Goal: Obtain resource: Download file/media

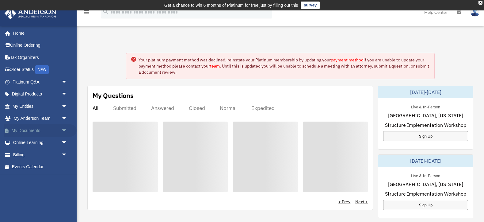
scroll to position [2, 0]
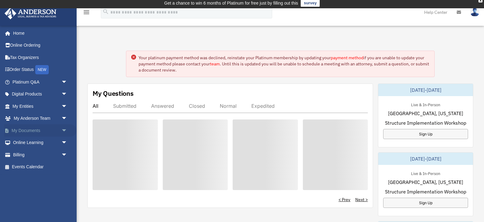
click at [34, 129] on link "My Documents arrow_drop_down" at bounding box center [40, 130] width 72 height 12
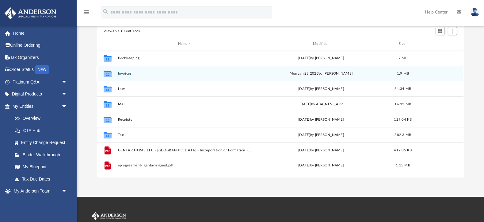
scroll to position [70, 0]
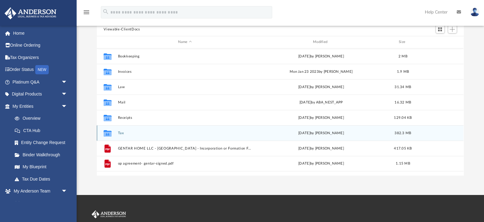
click at [119, 132] on button "Tax" at bounding box center [185, 133] width 134 height 4
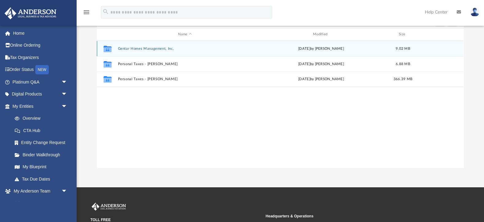
scroll to position [79, 0]
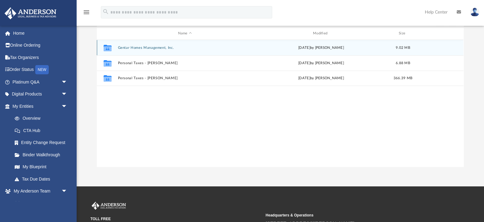
click at [155, 48] on button "Gentar Homes Management, Inc." at bounding box center [185, 48] width 134 height 4
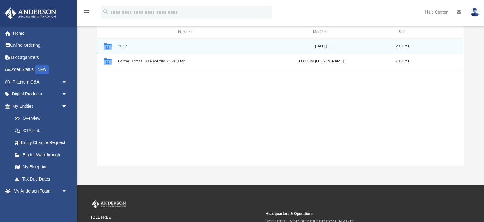
scroll to position [80, 0]
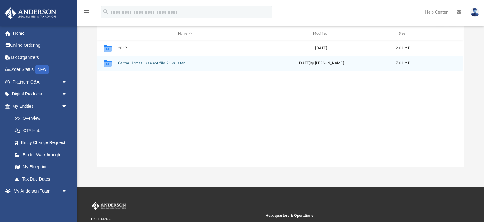
click at [149, 61] on button "Gentar Homes - can not file 21 or later" at bounding box center [185, 63] width 134 height 4
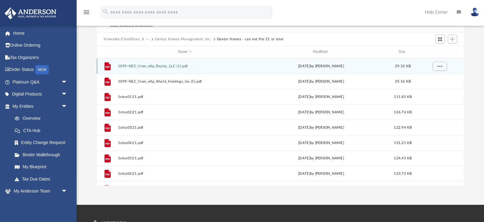
scroll to position [0, 0]
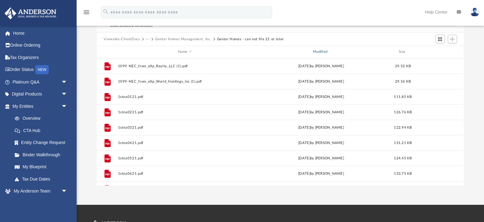
click at [323, 52] on div "Modified" at bounding box center [321, 52] width 134 height 6
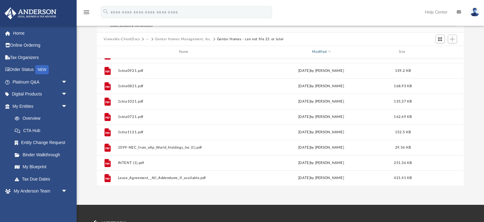
scroll to position [195, 0]
click at [117, 40] on button "Viewable-ClientDocs" at bounding box center [122, 40] width 36 height 6
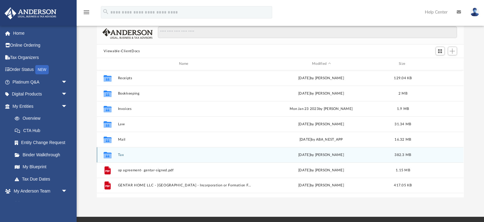
scroll to position [48, 0]
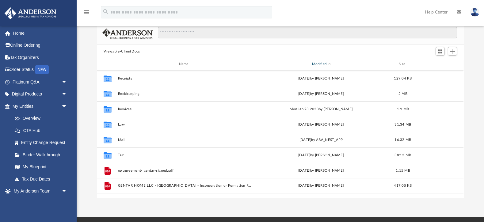
click at [319, 64] on div "Modified" at bounding box center [321, 64] width 134 height 6
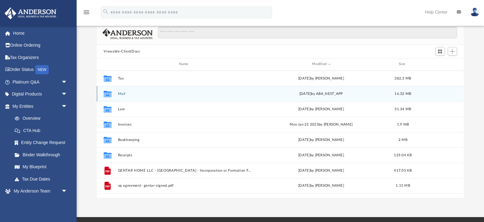
click at [296, 95] on div "[DATE] by ABA_NEST_APP" at bounding box center [322, 94] width 134 height 6
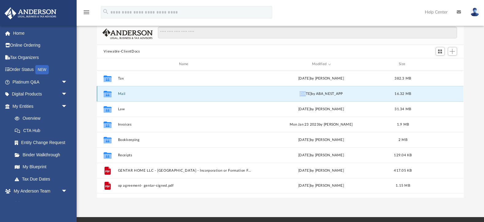
click at [296, 95] on div "[DATE] by ABA_NEST_APP" at bounding box center [322, 94] width 134 height 6
click at [277, 95] on div "[DATE] by ABA_NEST_APP" at bounding box center [322, 94] width 134 height 6
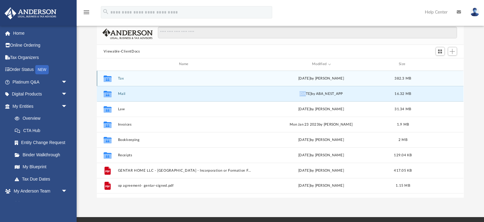
click at [240, 79] on button "Tax" at bounding box center [185, 78] width 134 height 4
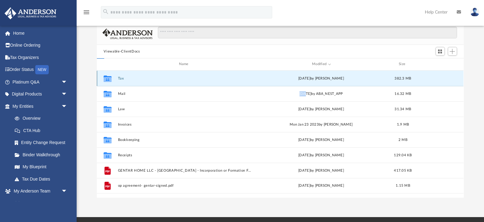
click at [240, 79] on button "Tax" at bounding box center [185, 78] width 134 height 4
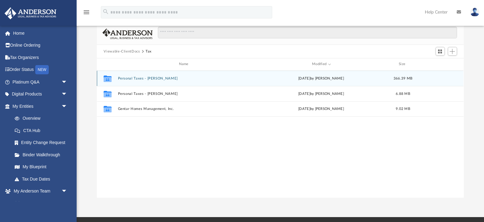
click at [239, 80] on div "Collaborated Folder Personal Taxes - [PERSON_NAME][DATE] by [PERSON_NAME] 366.3…" at bounding box center [280, 78] width 367 height 15
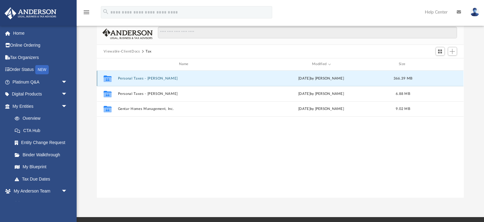
click at [239, 80] on div "Collaborated Folder Personal Taxes - [PERSON_NAME][DATE] by [PERSON_NAME] 366.3…" at bounding box center [280, 78] width 367 height 15
click at [167, 80] on button "Personal Taxes - [PERSON_NAME]" at bounding box center [185, 78] width 134 height 4
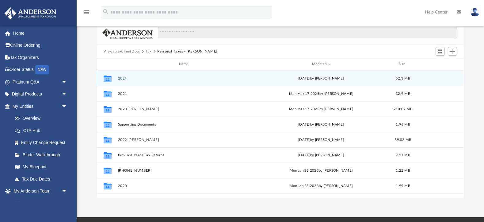
click at [263, 80] on div "[DATE] by [PERSON_NAME]" at bounding box center [322, 78] width 134 height 6
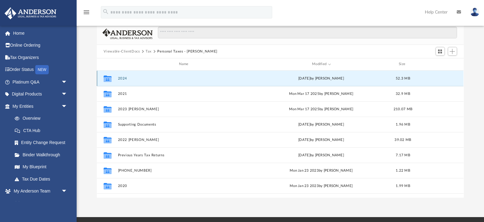
click at [263, 80] on div "[DATE] by [PERSON_NAME]" at bounding box center [322, 78] width 134 height 6
click at [266, 83] on div "Collaborated Folder 2024 [DATE] by [PERSON_NAME] 52.3 MB" at bounding box center [280, 78] width 367 height 15
click at [224, 79] on button "2024" at bounding box center [185, 78] width 134 height 4
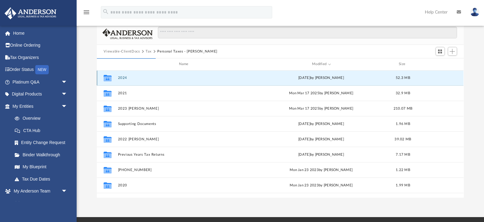
scroll to position [0, 0]
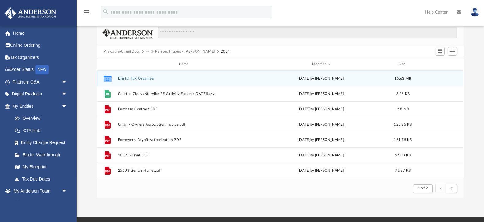
click at [203, 81] on div "Collaborated Folder Digital Tax Organizer [DATE] by [PERSON_NAME] 15.63 MB" at bounding box center [280, 78] width 367 height 15
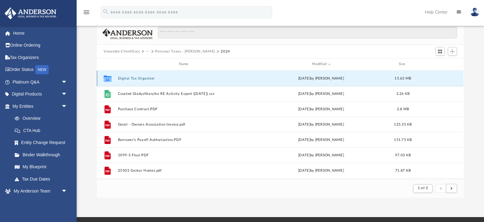
click at [203, 81] on div "Collaborated Folder Digital Tax Organizer [DATE] by [PERSON_NAME] 15.63 MB" at bounding box center [280, 78] width 367 height 15
click at [176, 78] on button "Digital Tax Organizer" at bounding box center [185, 78] width 134 height 4
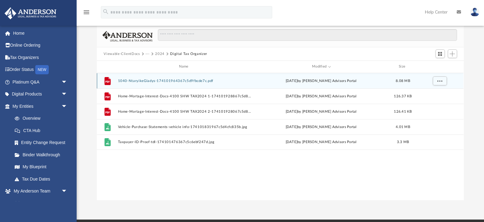
scroll to position [44, 0]
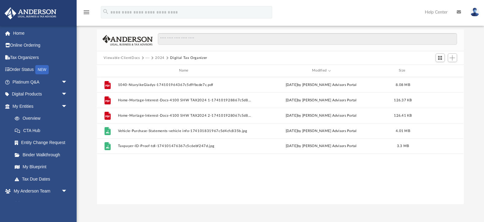
click at [159, 55] on button "2024" at bounding box center [160, 58] width 10 height 6
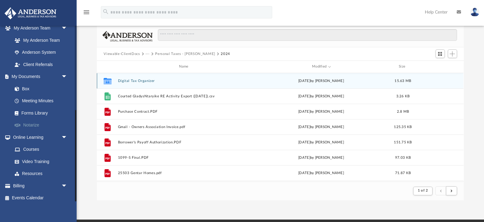
scroll to position [163, 0]
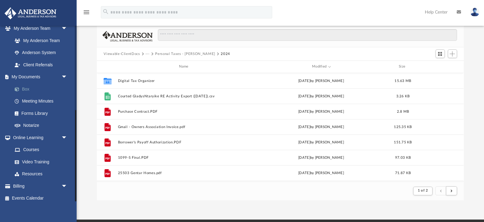
click at [30, 86] on link "Box" at bounding box center [43, 89] width 68 height 12
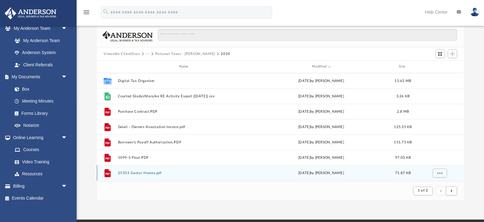
scroll to position [44, 1]
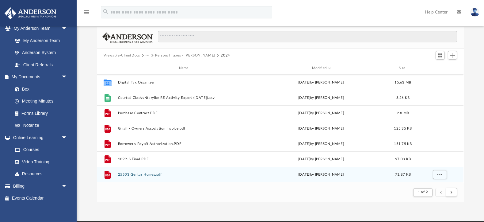
click at [152, 173] on div "Collaborated Folder Digital Tax Organizer [DATE] by [PERSON_NAME] 15.63 MB File…" at bounding box center [280, 129] width 367 height 109
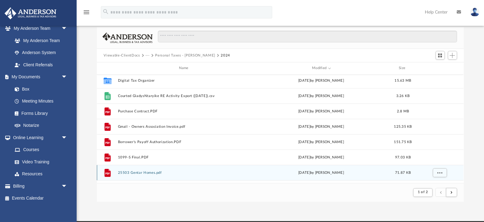
scroll to position [44, 0]
click at [151, 173] on button "25503 Gentar Homes.pdf" at bounding box center [185, 173] width 134 height 4
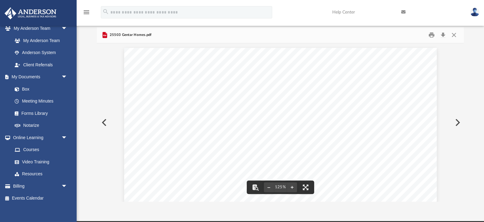
click at [460, 122] on button "Preview" at bounding box center [457, 122] width 13 height 17
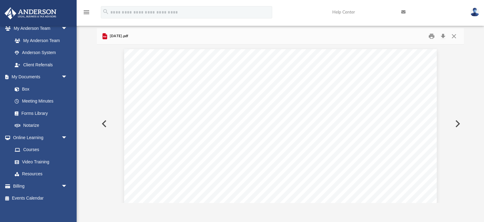
scroll to position [44, 0]
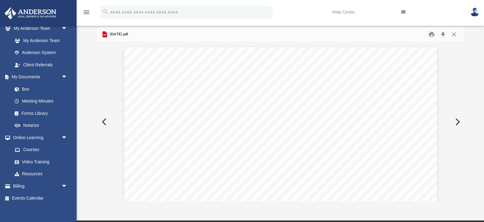
click at [458, 123] on button "Preview" at bounding box center [457, 121] width 13 height 17
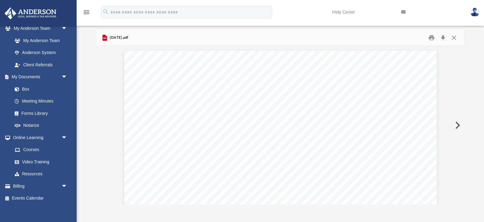
click at [458, 123] on button "Preview" at bounding box center [457, 125] width 13 height 17
click at [458, 123] on button "Preview" at bounding box center [457, 124] width 13 height 17
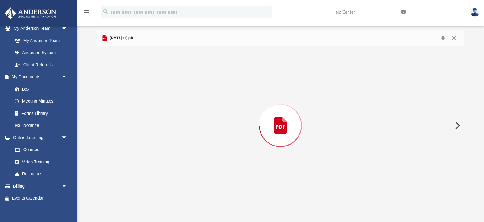
click at [458, 123] on button "Preview" at bounding box center [457, 125] width 13 height 17
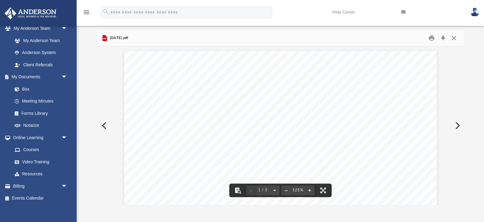
scroll to position [41, 0]
click at [456, 39] on button "Close" at bounding box center [454, 38] width 11 height 10
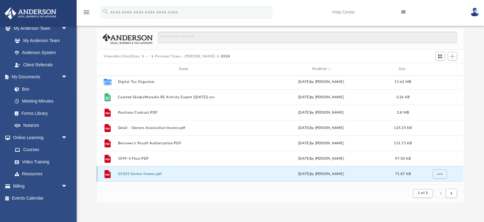
scroll to position [40, 0]
